Goal: Task Accomplishment & Management: Complete application form

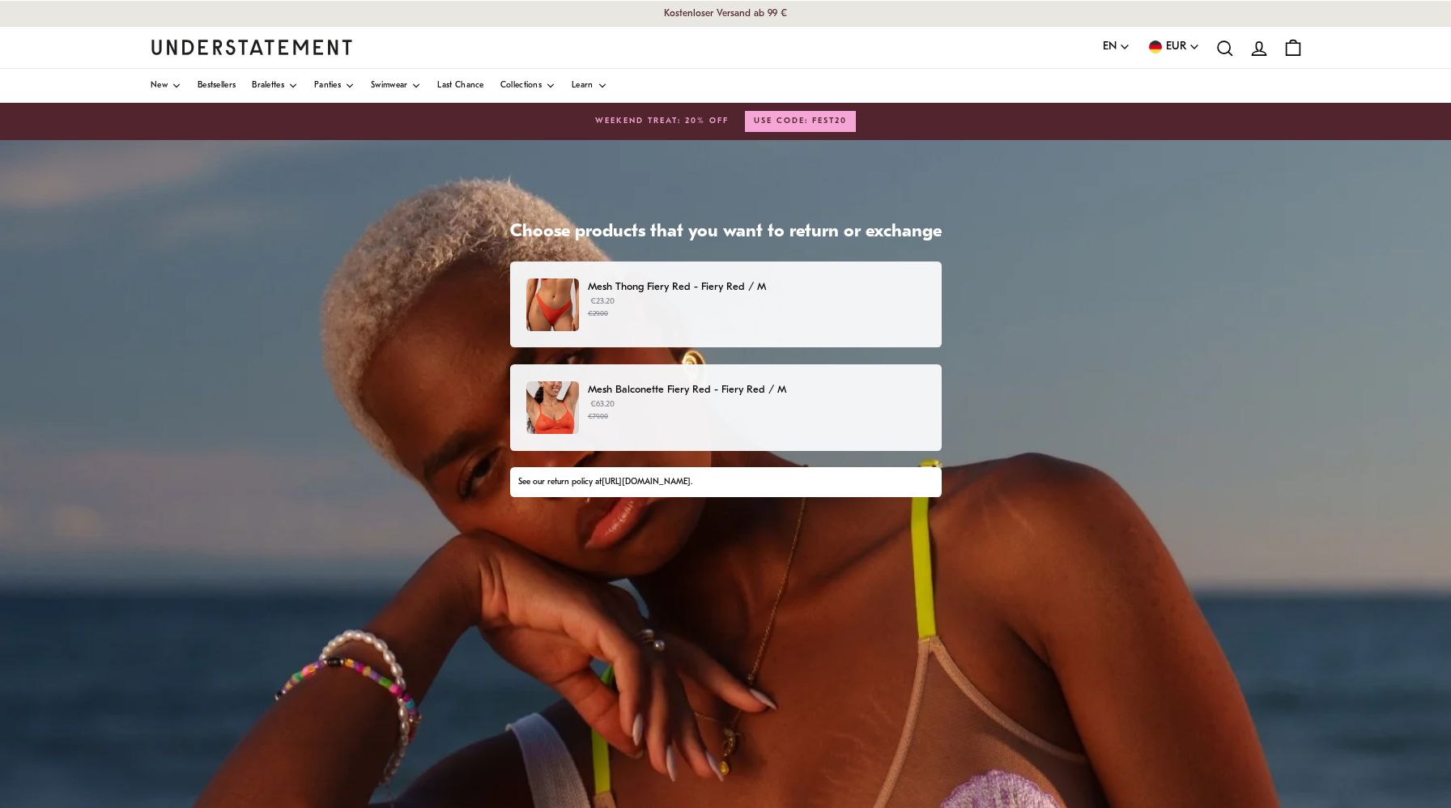
click at [808, 309] on small "€29.00" at bounding box center [756, 314] width 337 height 11
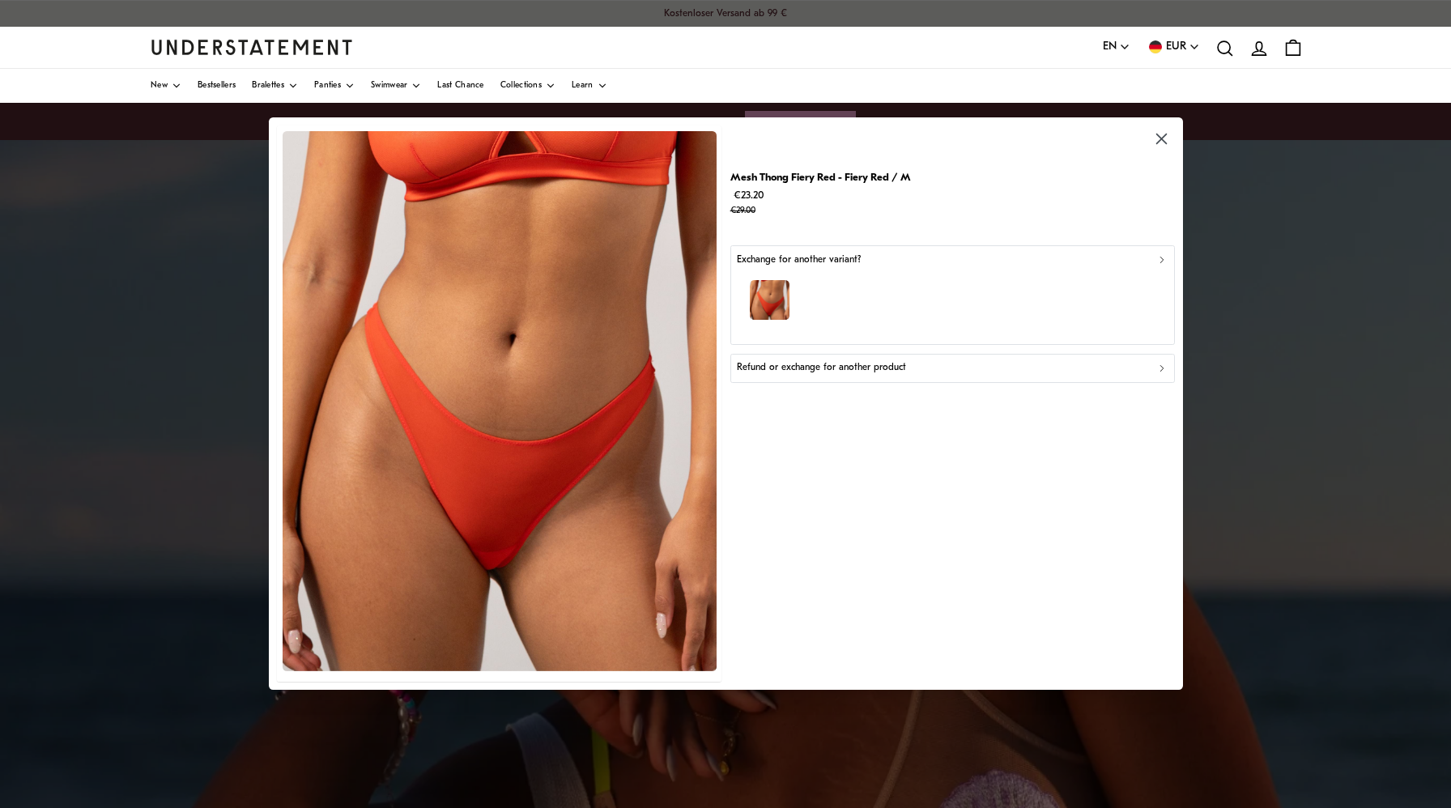
click at [804, 371] on p "Refund or exchange for another product" at bounding box center [821, 368] width 169 height 15
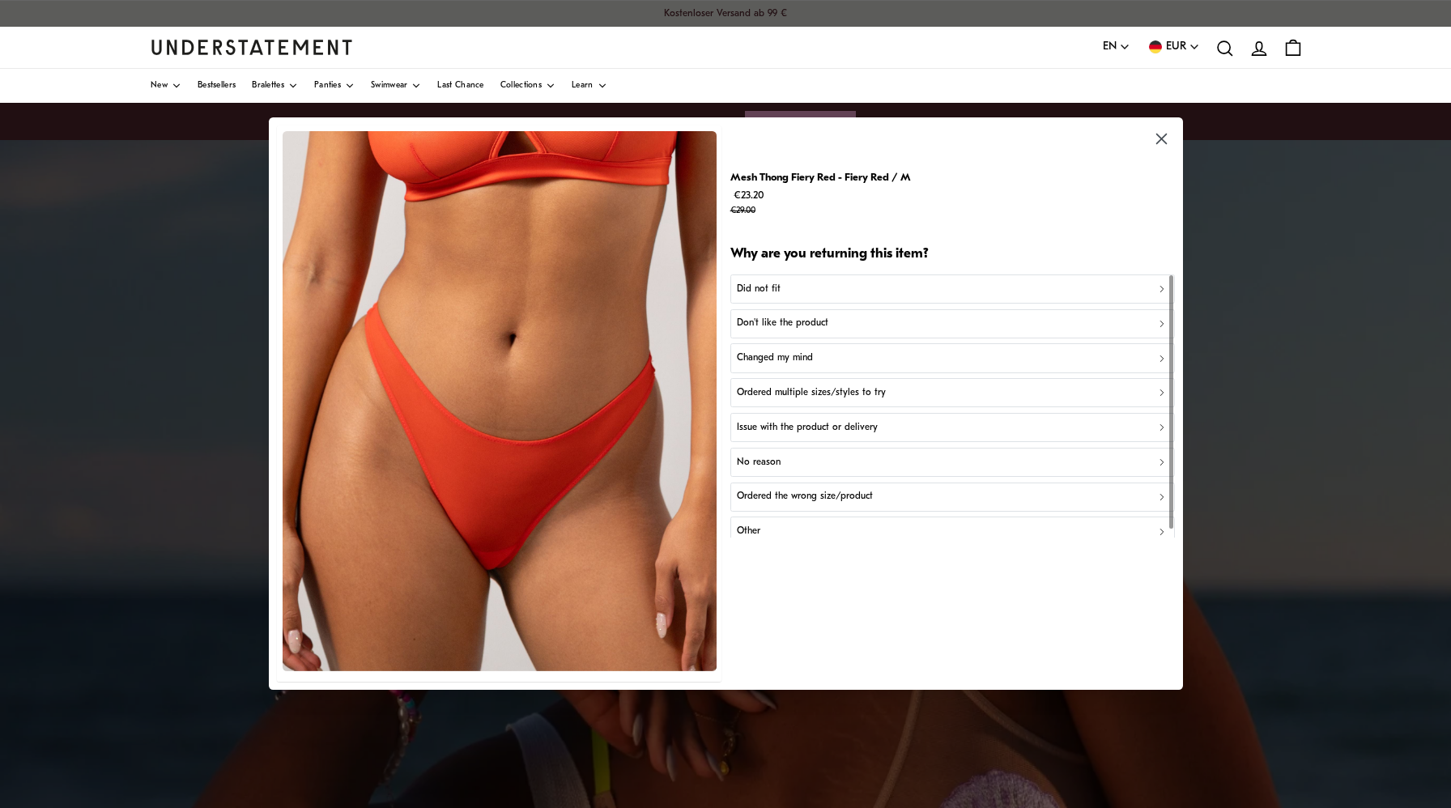
click at [786, 354] on p "Changed my mind" at bounding box center [775, 358] width 76 height 15
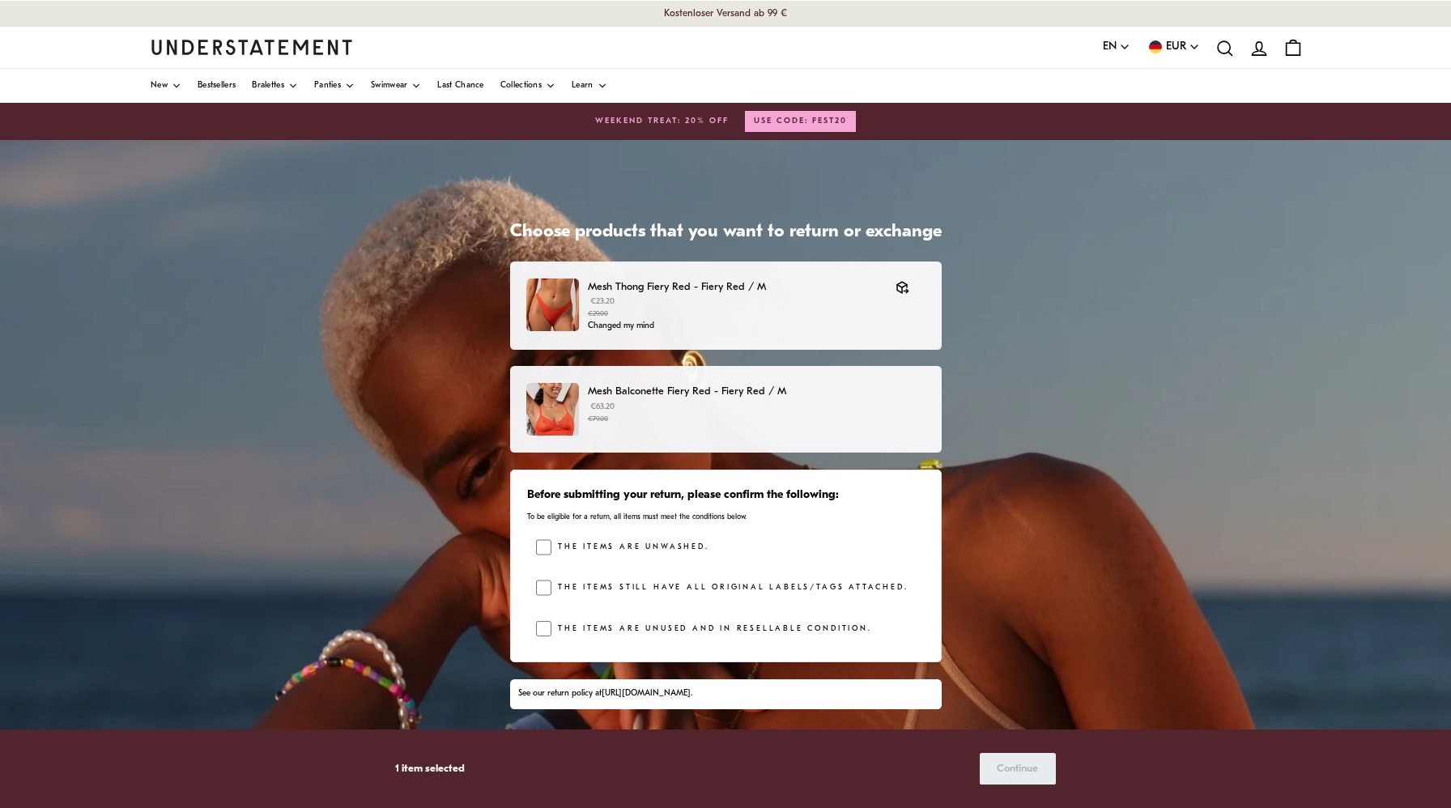
click at [838, 408] on p "€63.20 €79.00" at bounding box center [756, 413] width 337 height 24
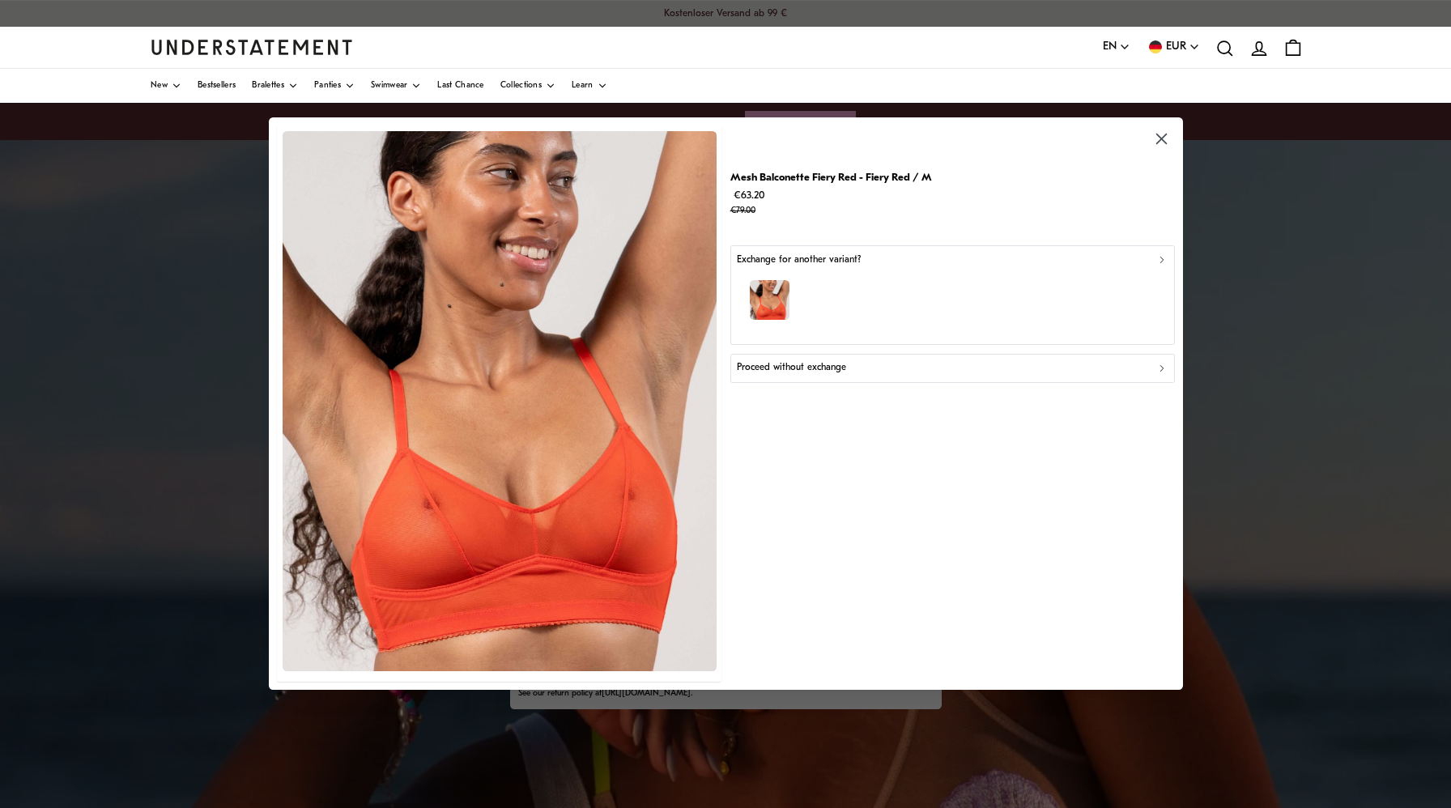
click at [793, 366] on p "Proceed without exchange" at bounding box center [791, 368] width 109 height 15
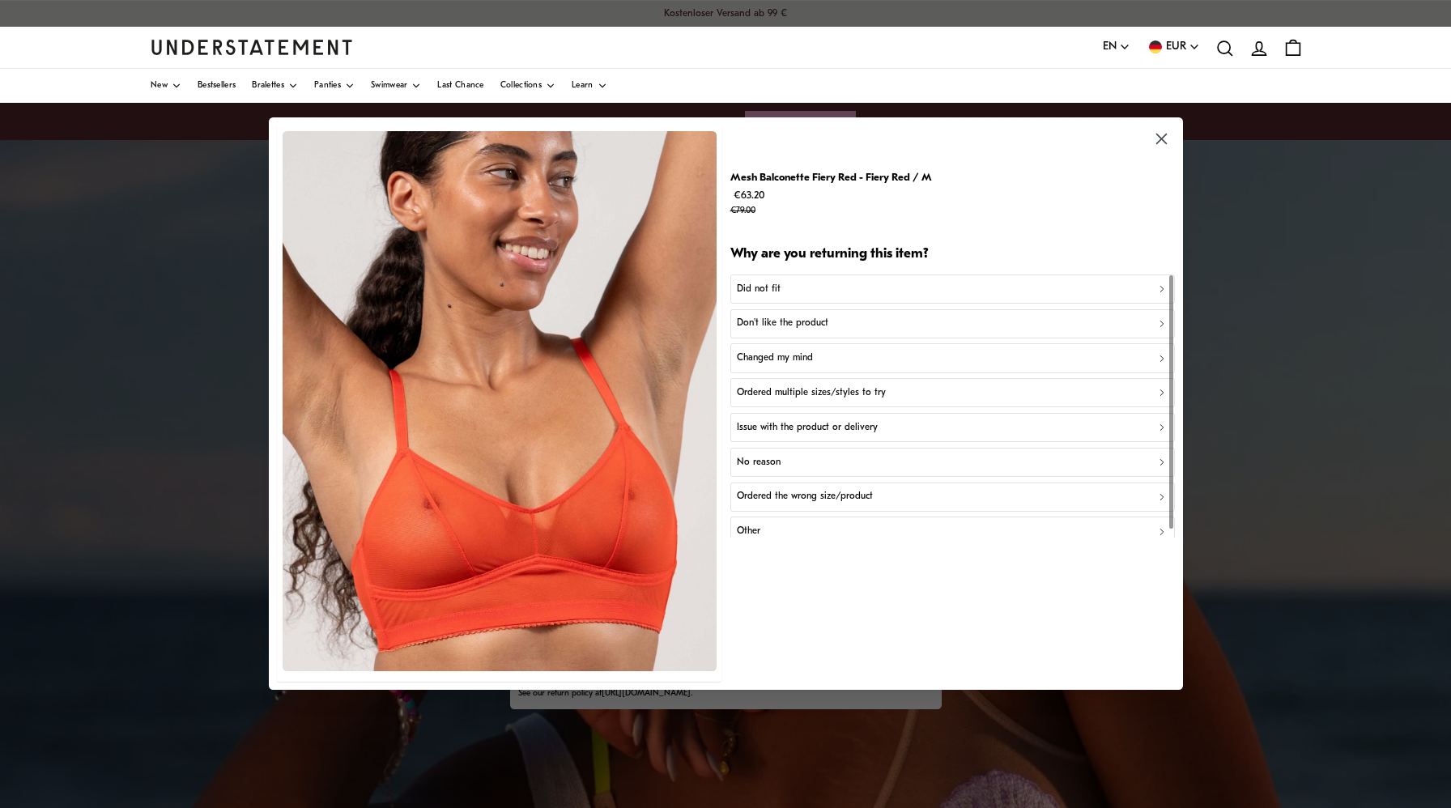
click at [801, 353] on p "Changed my mind" at bounding box center [775, 358] width 76 height 15
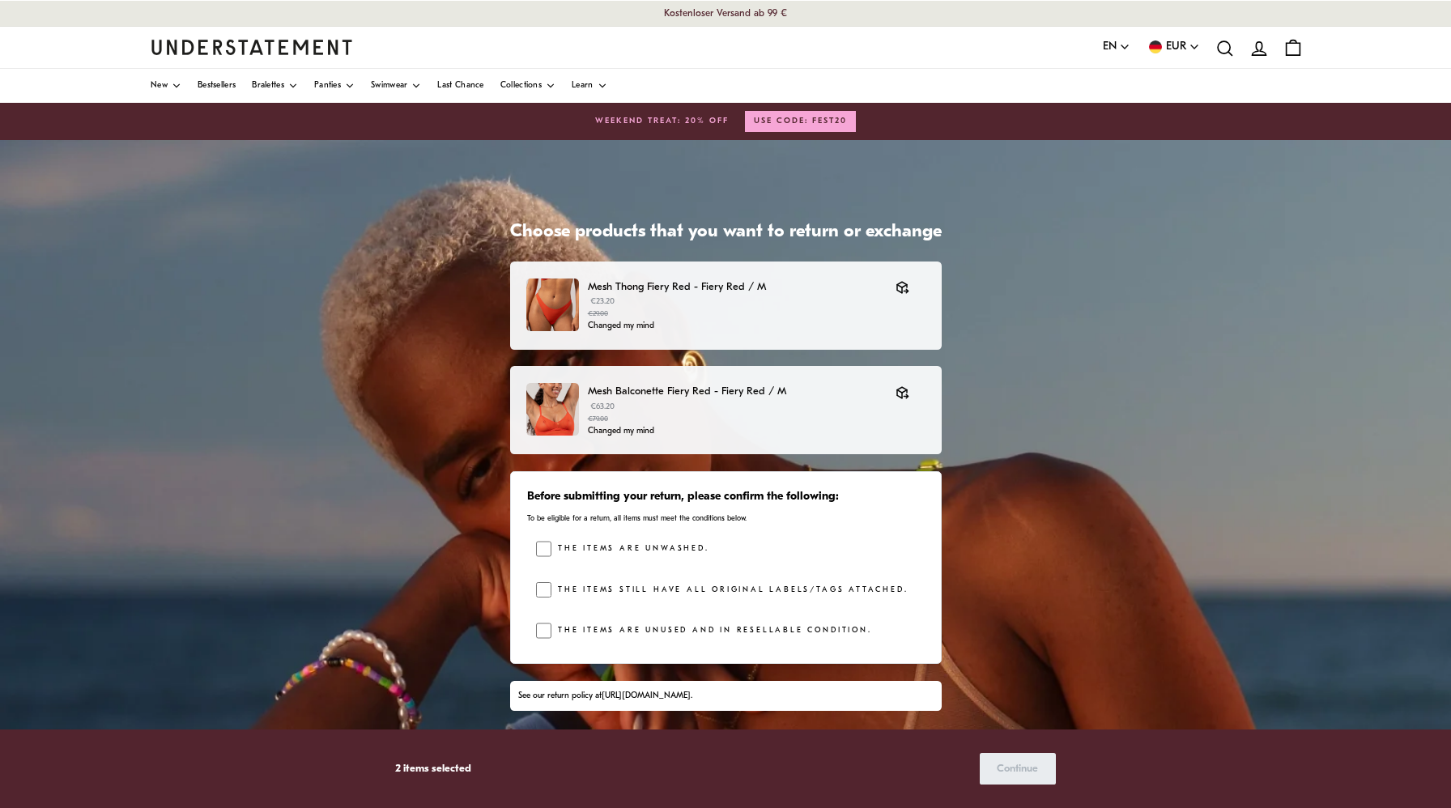
click at [641, 583] on label "The items still have all original labels/tags attached." at bounding box center [729, 590] width 356 height 16
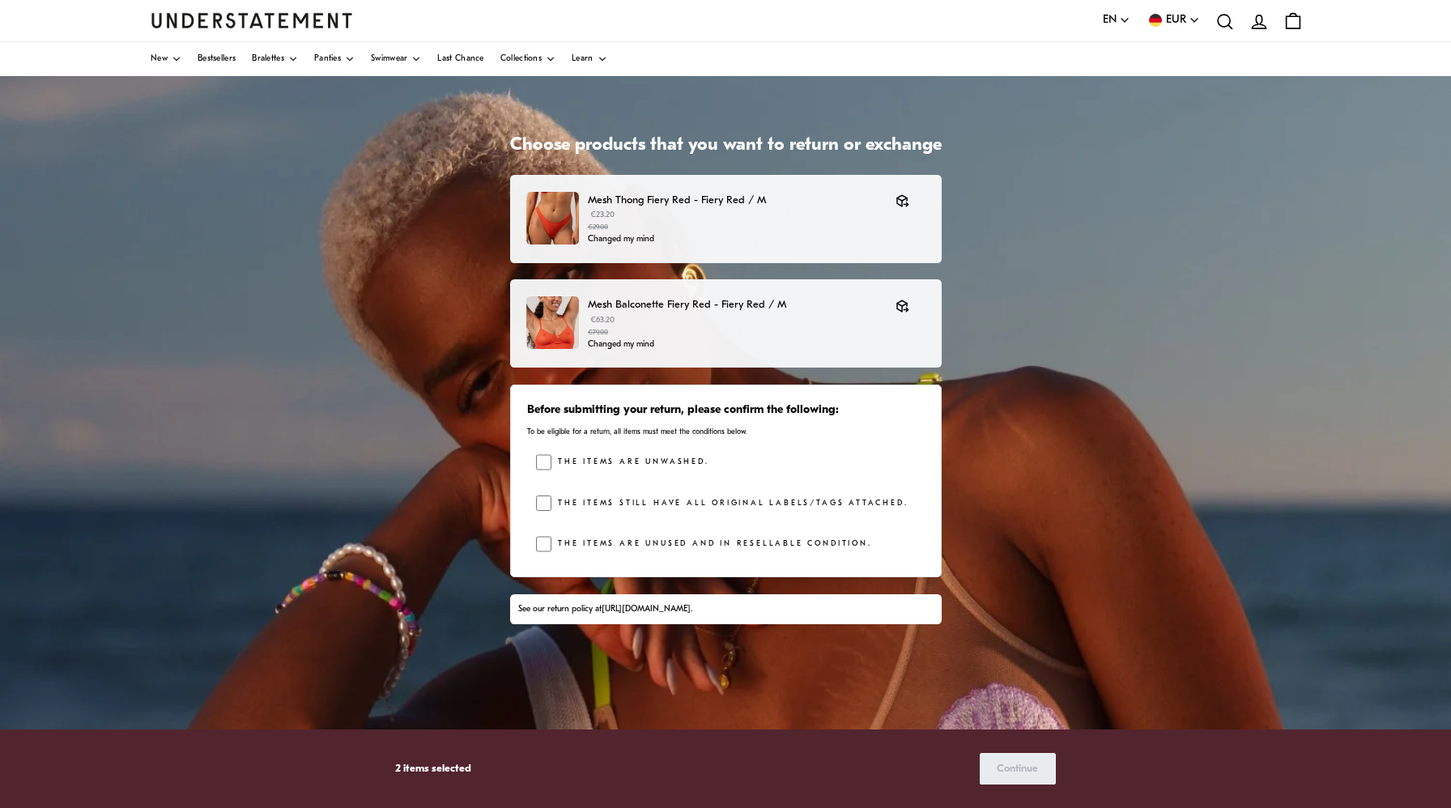
scroll to position [129, 0]
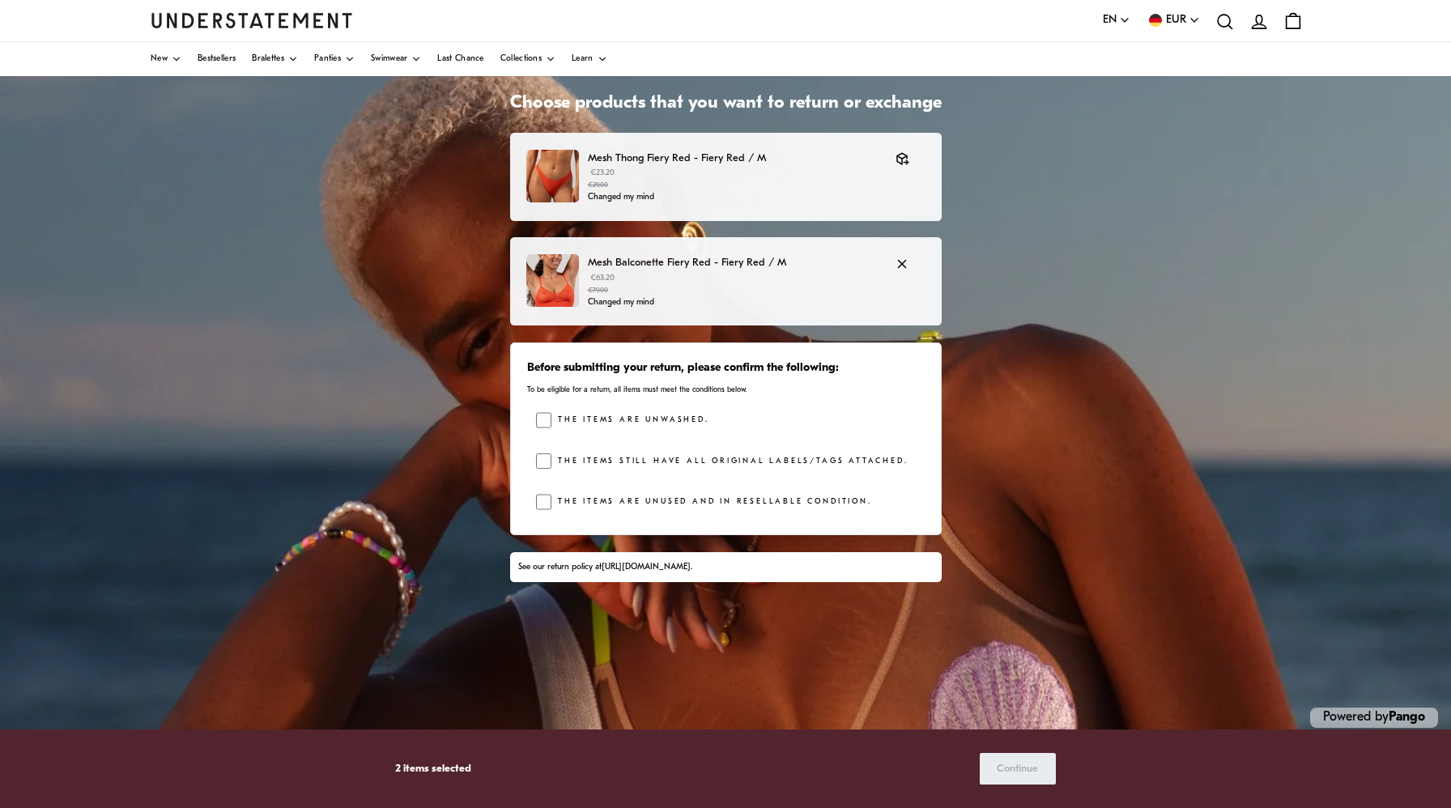
click at [745, 276] on p "€63.20 €79.00" at bounding box center [734, 284] width 292 height 24
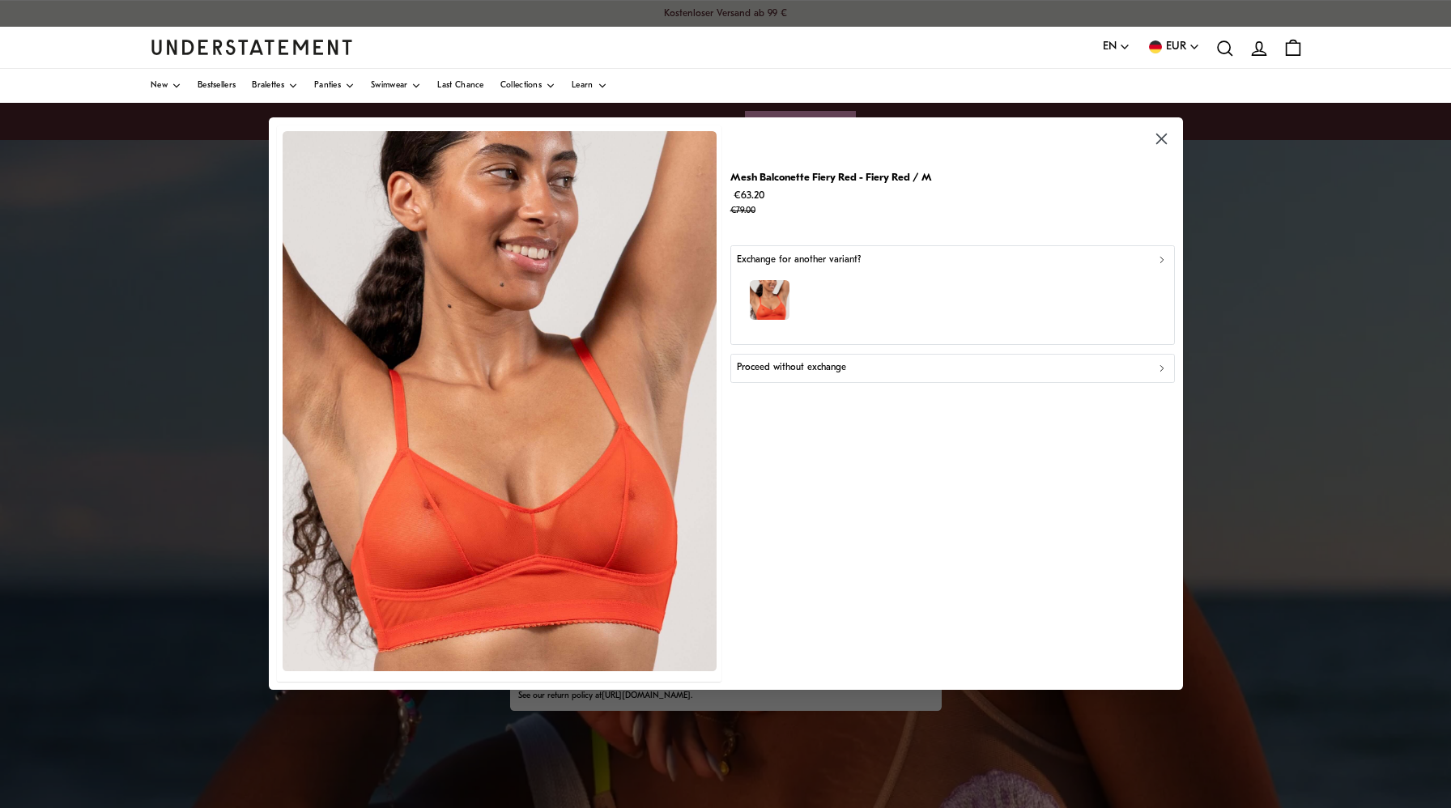
click at [815, 381] on button "Proceed without exchange" at bounding box center [952, 368] width 445 height 29
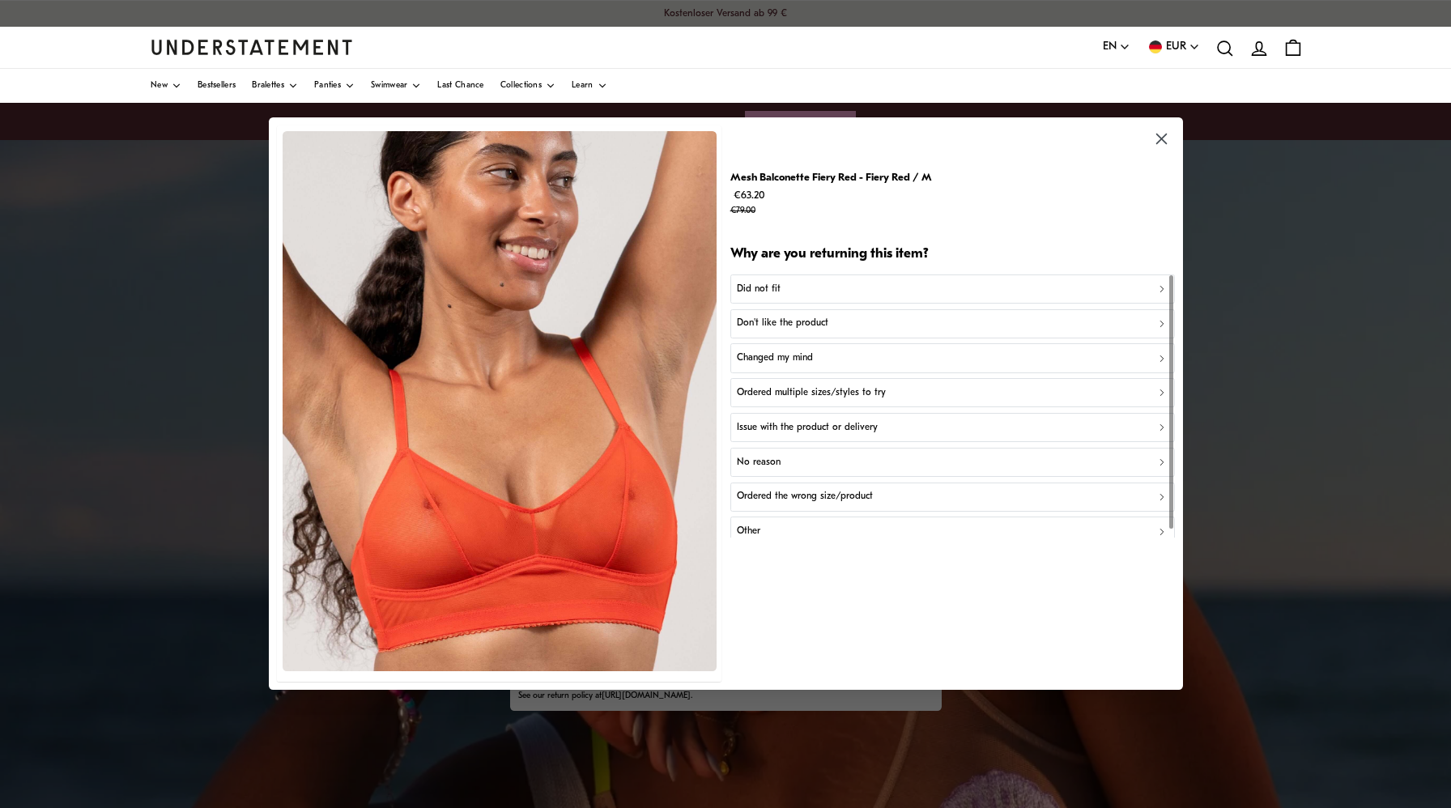
click at [793, 362] on p "Changed my mind" at bounding box center [775, 358] width 76 height 15
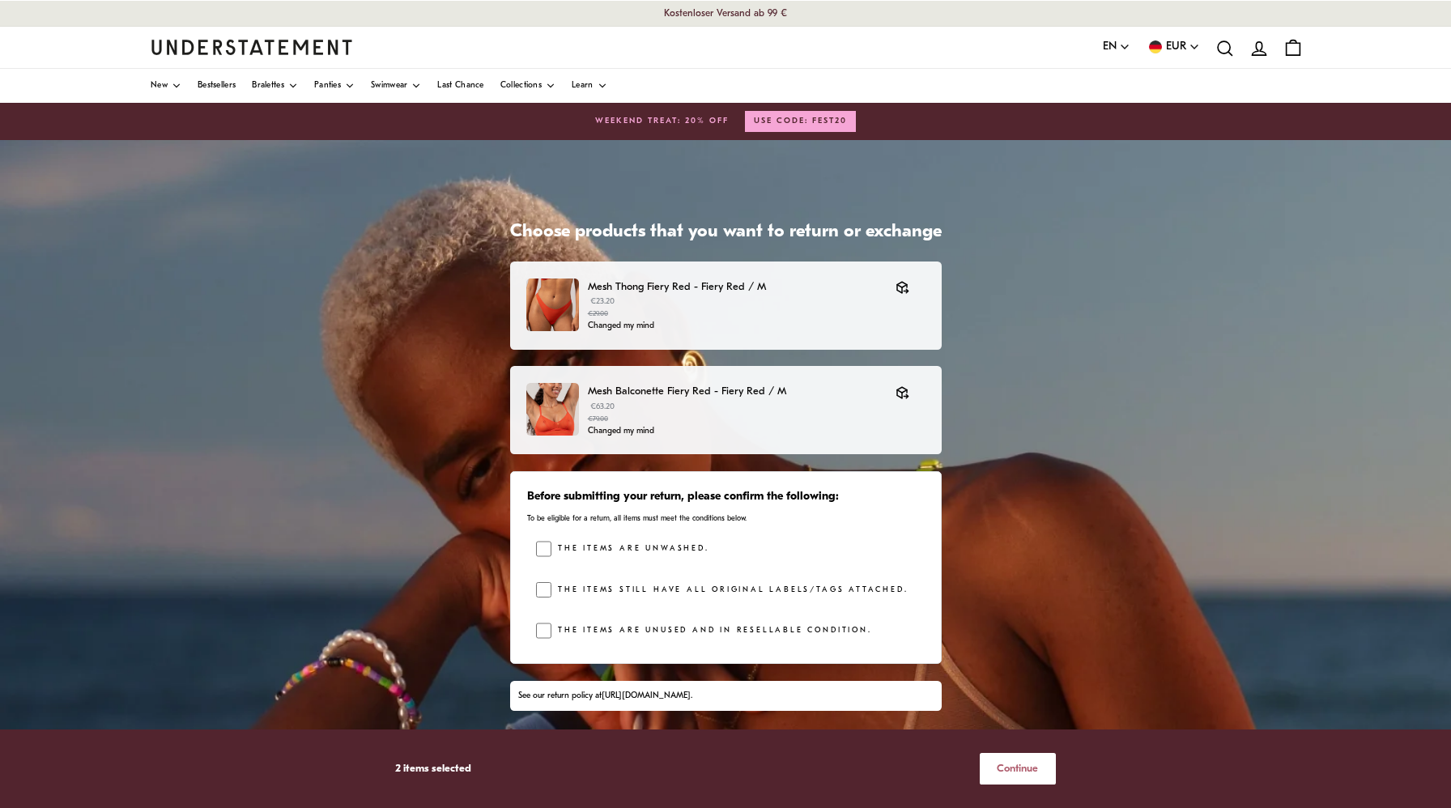
click at [1022, 779] on span "Continue" at bounding box center [1017, 769] width 41 height 30
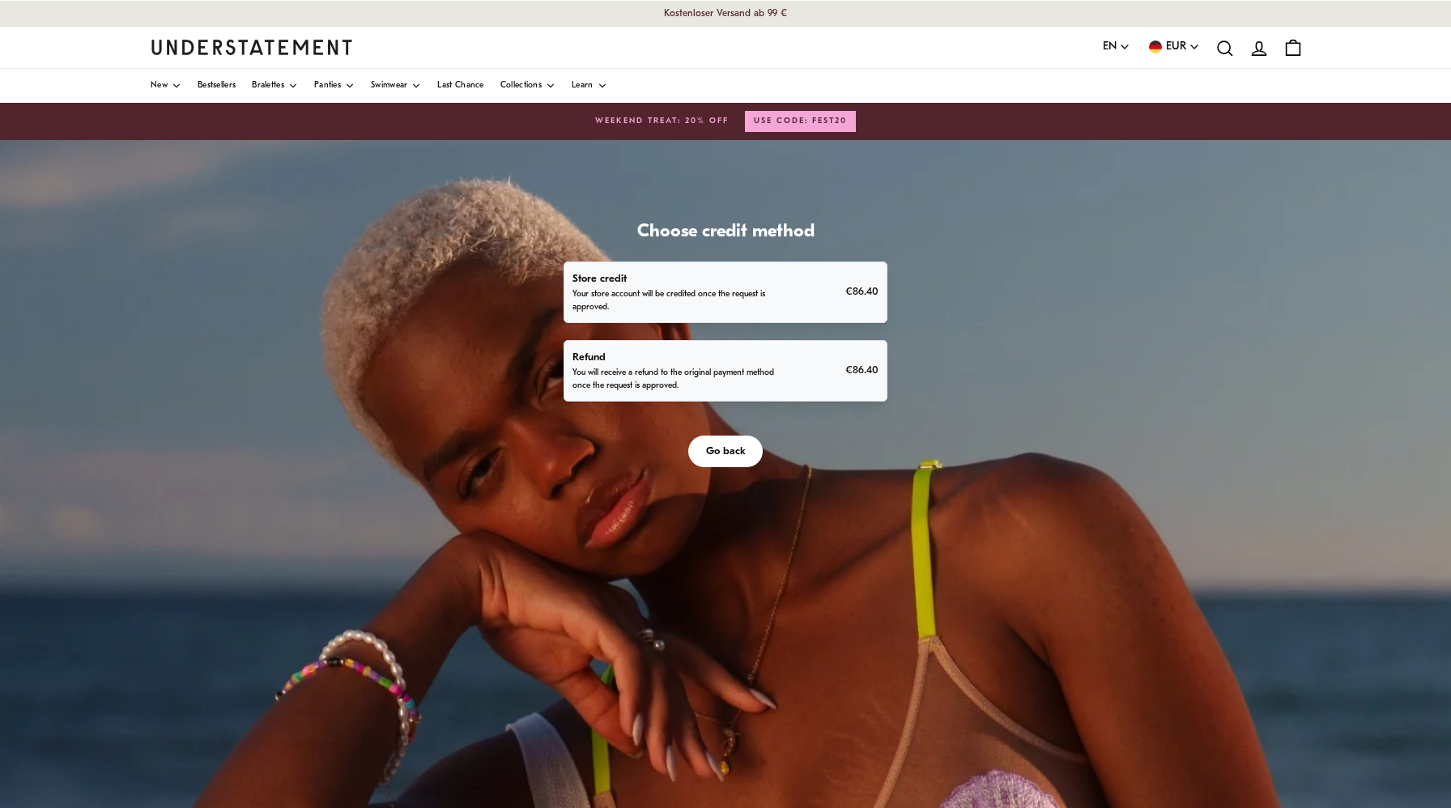
click at [693, 367] on p "You will receive a refund to the original payment method once the request is ap…" at bounding box center [674, 380] width 205 height 26
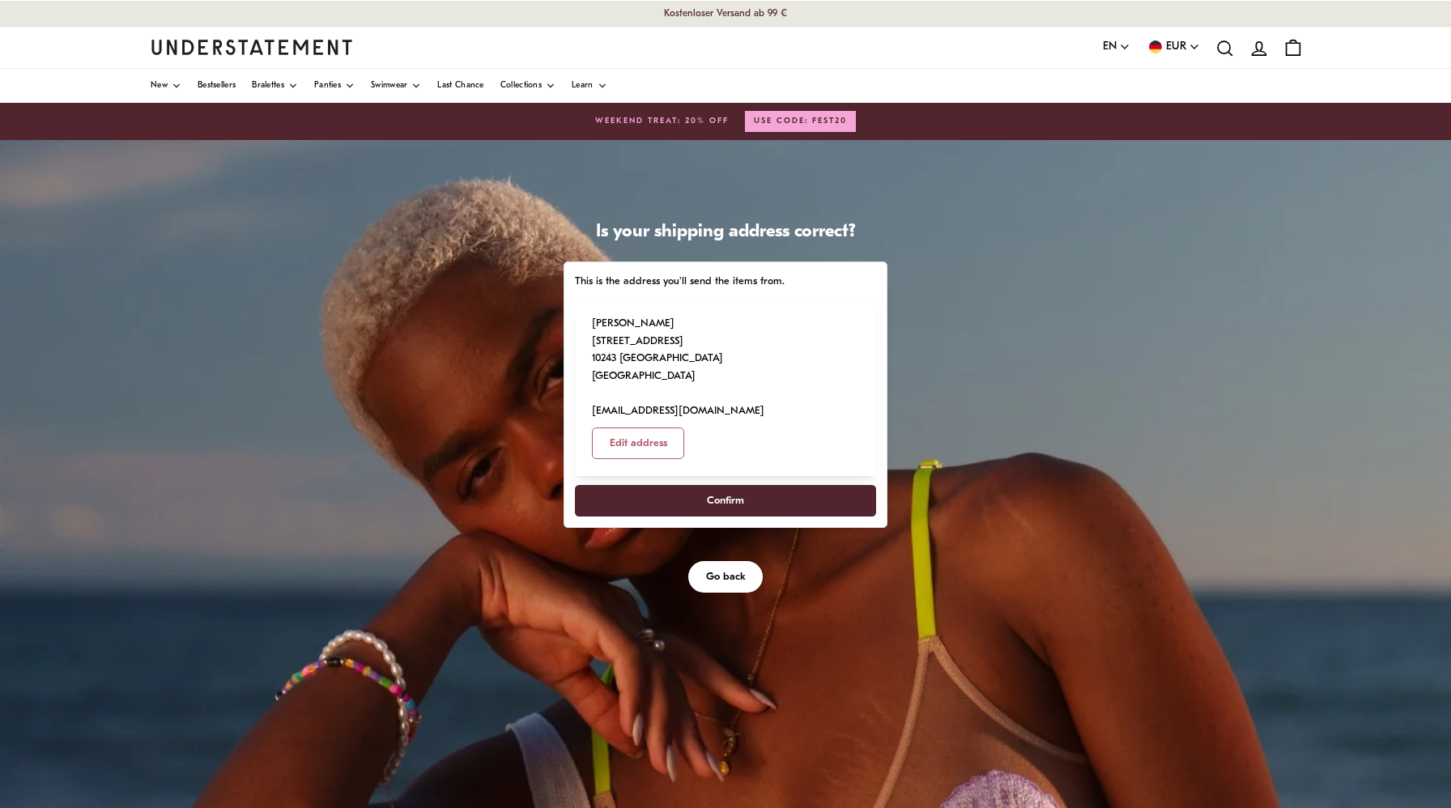
click at [753, 486] on span "Confirm" at bounding box center [726, 501] width 266 height 30
select select "**"
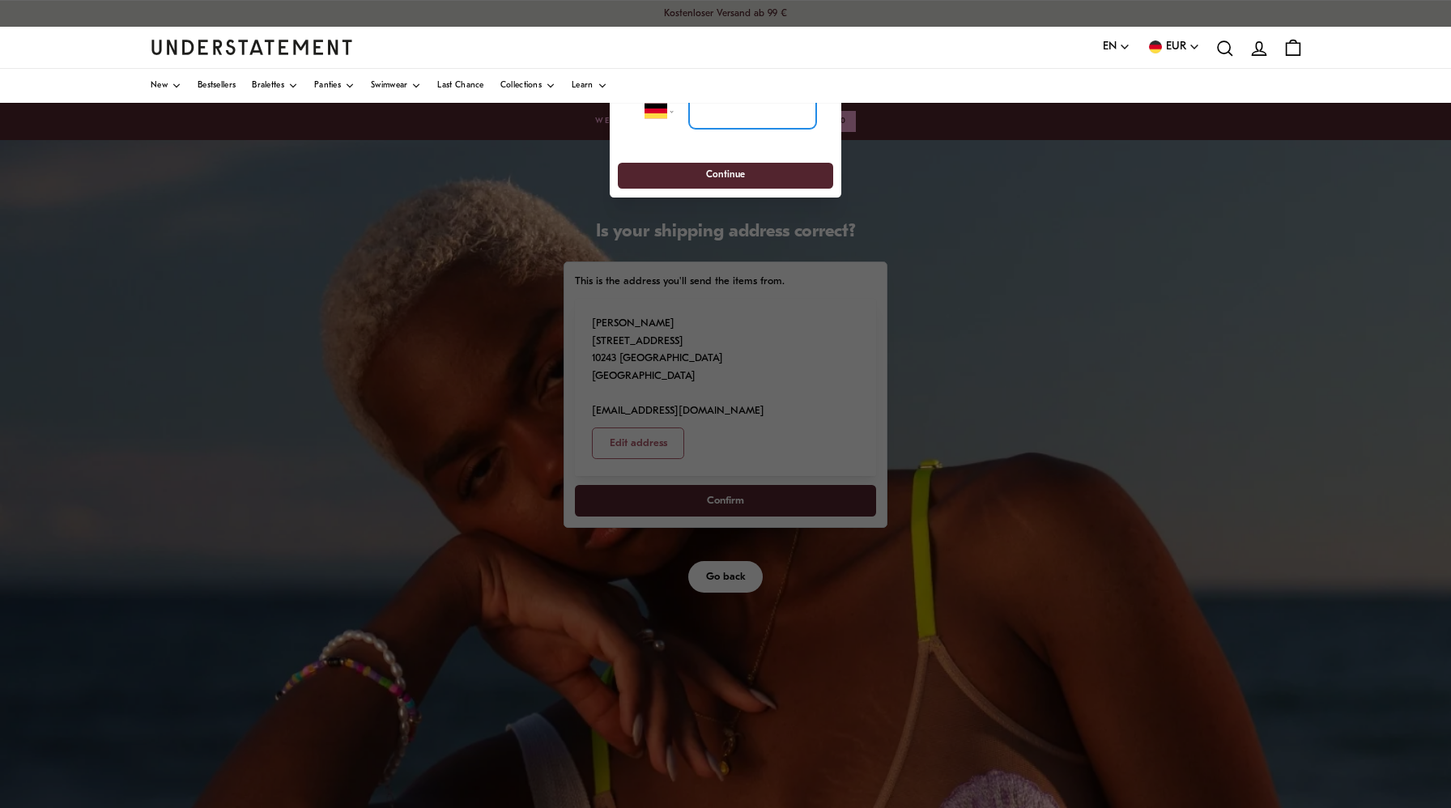
click at [721, 118] on input "tel" at bounding box center [752, 111] width 127 height 36
type input "**********"
click at [727, 177] on span "Continue" at bounding box center [725, 176] width 39 height 25
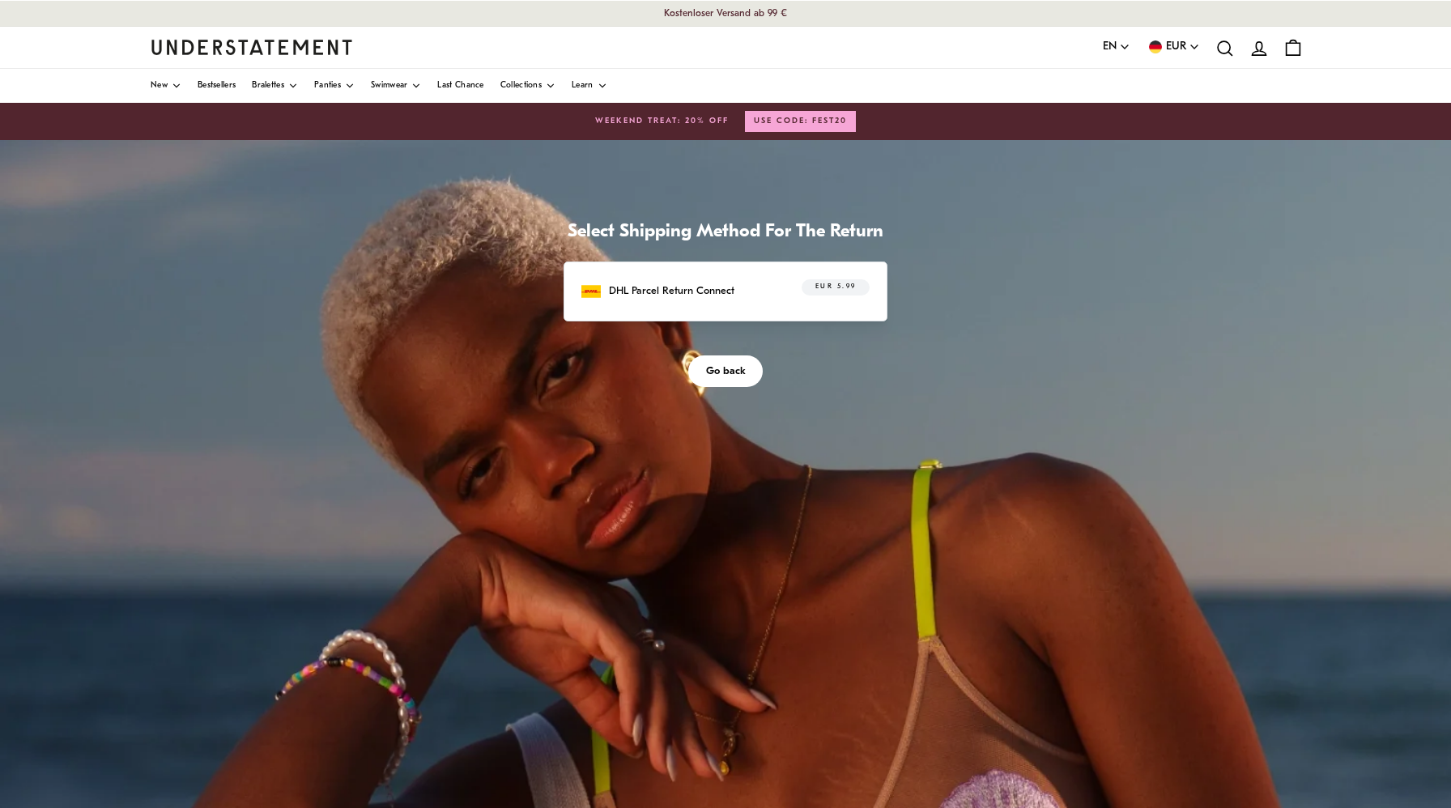
click at [734, 299] on div "DHL Parcel Return Connect EUR 5.99" at bounding box center [725, 291] width 288 height 25
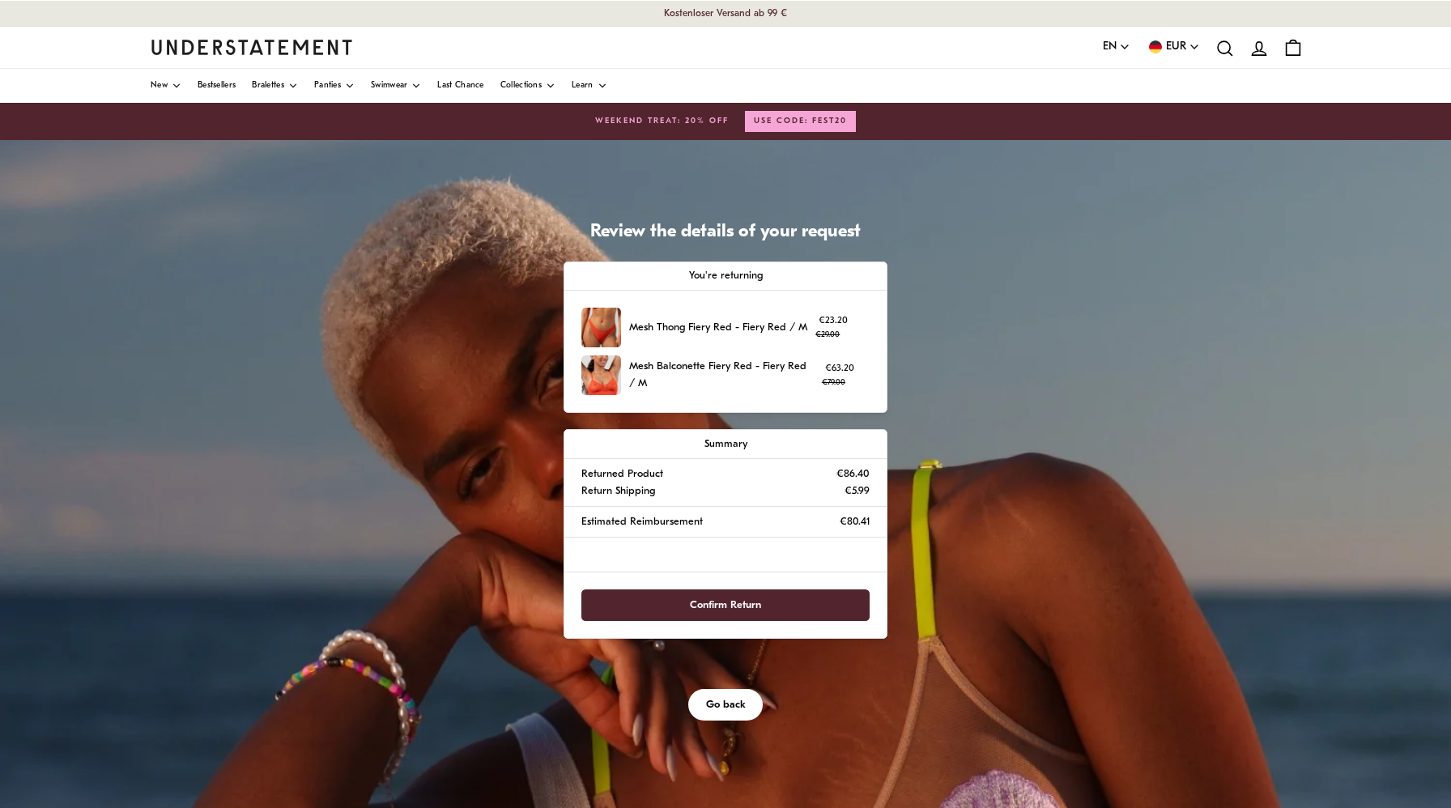
click at [770, 605] on span "Confirm Return" at bounding box center [725, 605] width 253 height 30
